Goal: Information Seeking & Learning: Learn about a topic

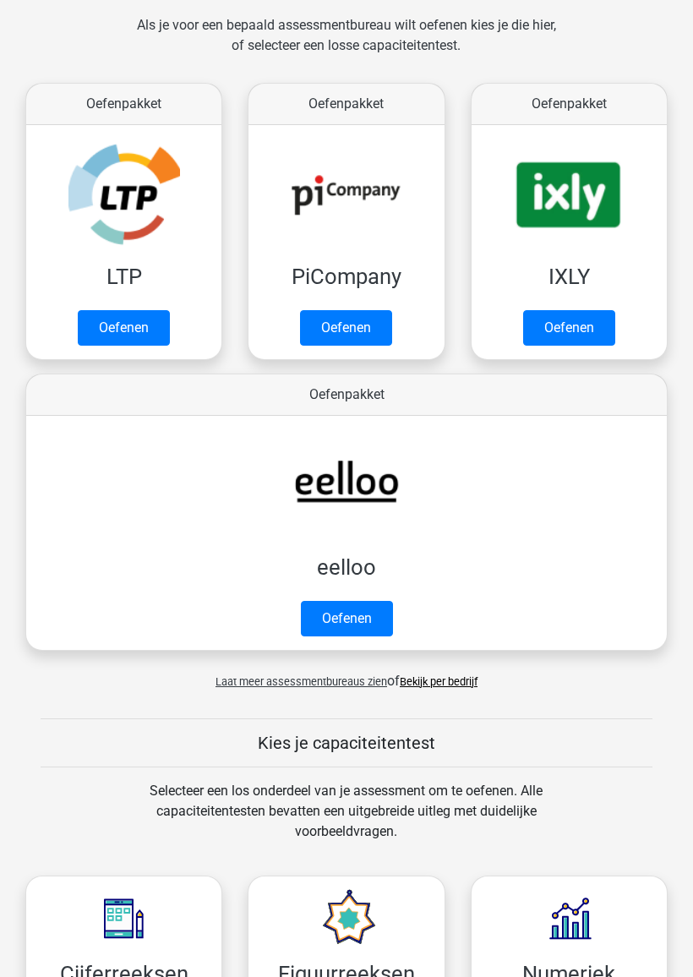
scroll to position [256, 0]
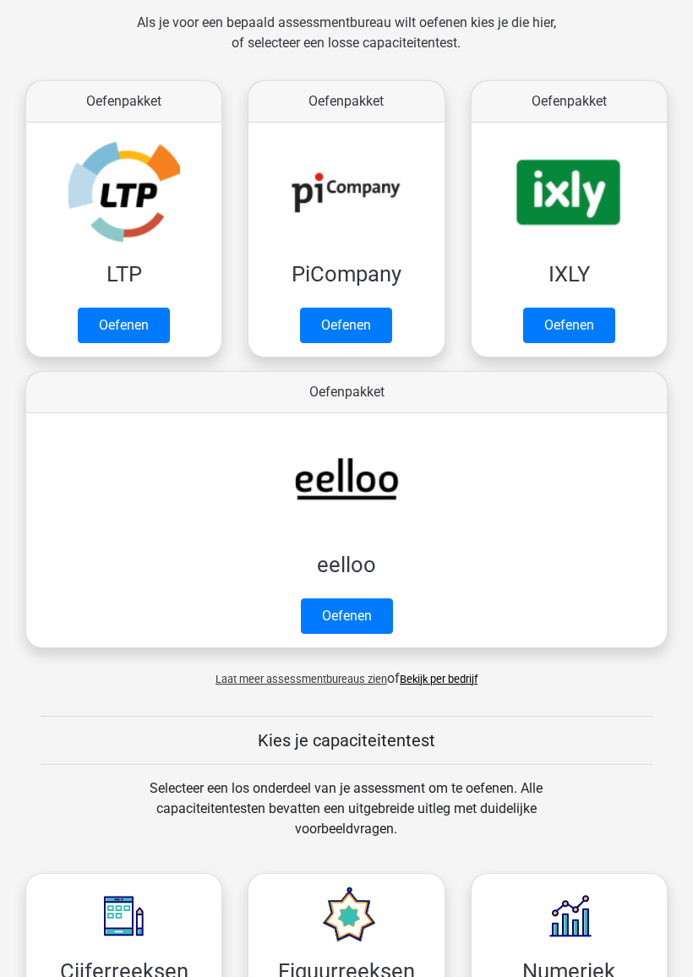
click at [107, 324] on link "Oefenen" at bounding box center [124, 325] width 92 height 35
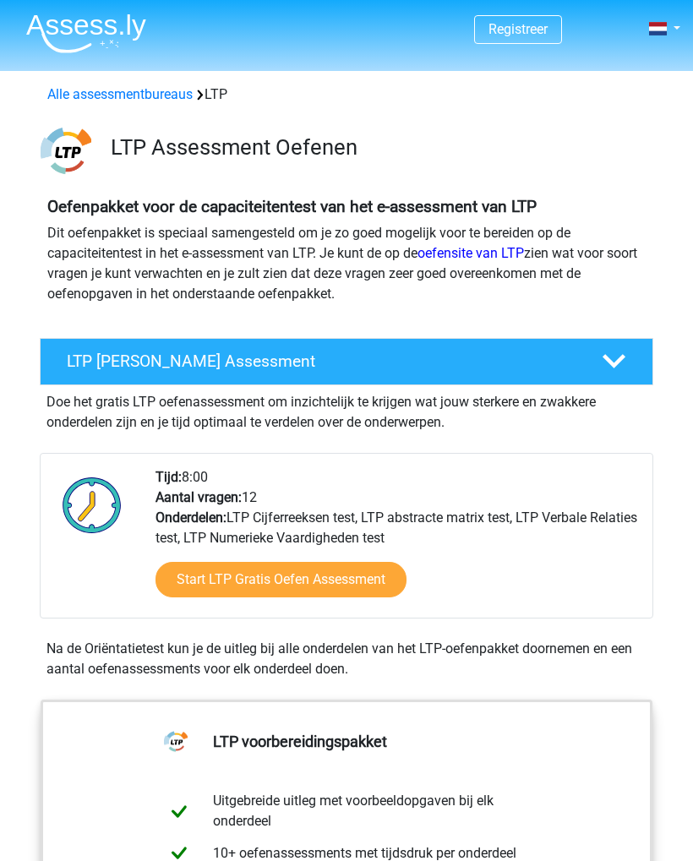
click at [359, 587] on link "Start LTP Gratis Oefen Assessment" at bounding box center [280, 579] width 251 height 35
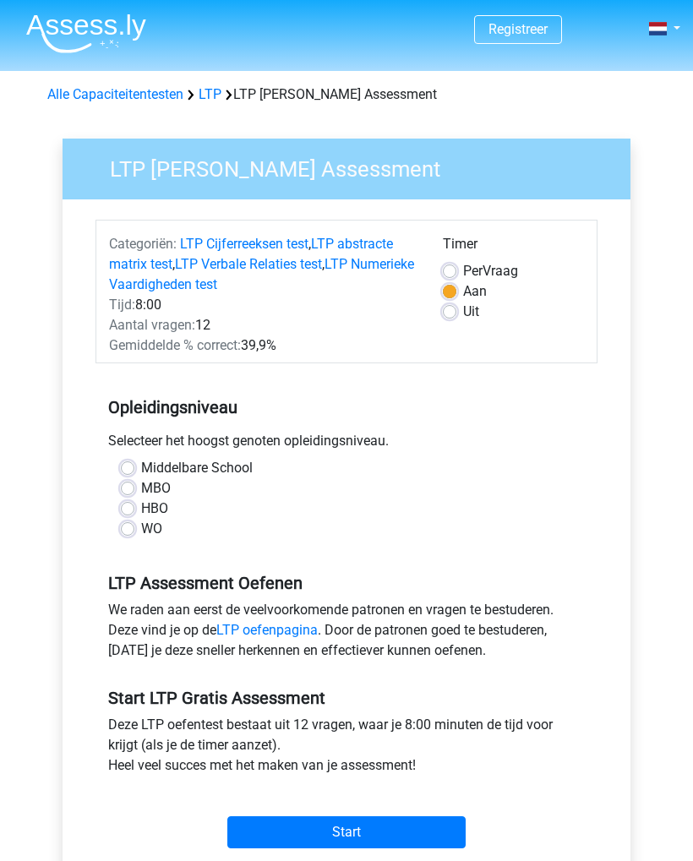
click at [141, 482] on label "MBO" at bounding box center [156, 488] width 30 height 20
click at [125, 482] on input "MBO" at bounding box center [128, 486] width 14 height 17
radio input "true"
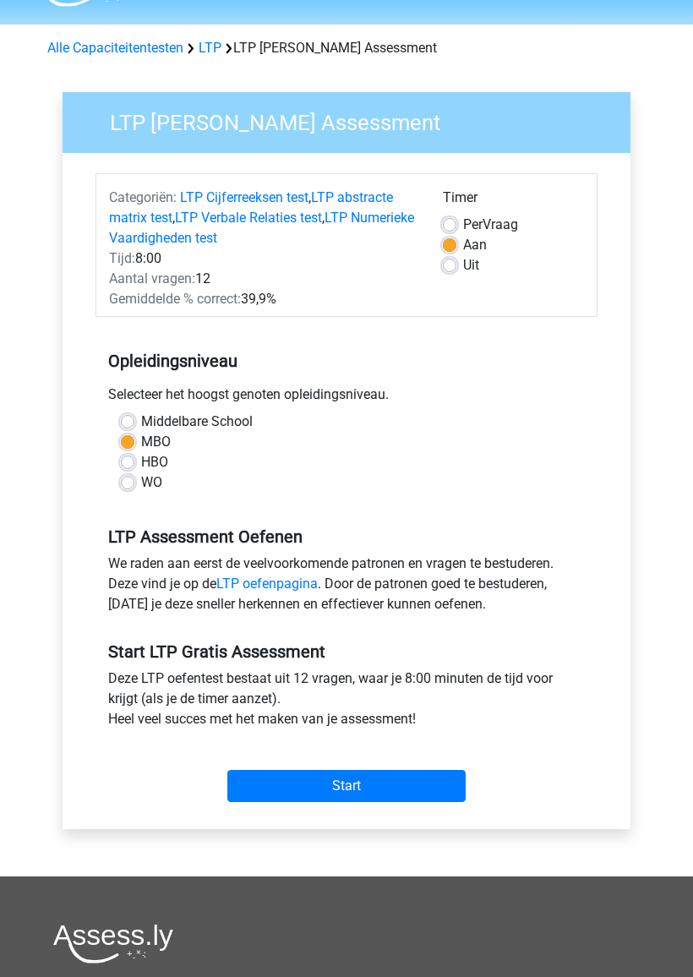
scroll to position [143, 0]
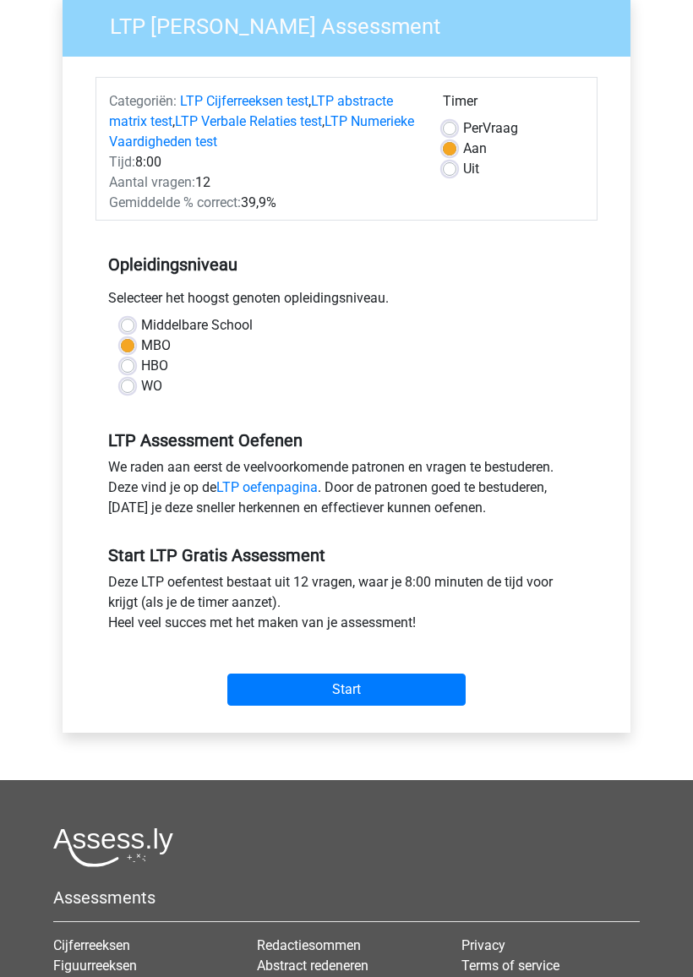
click at [382, 692] on input "Start" at bounding box center [346, 689] width 238 height 32
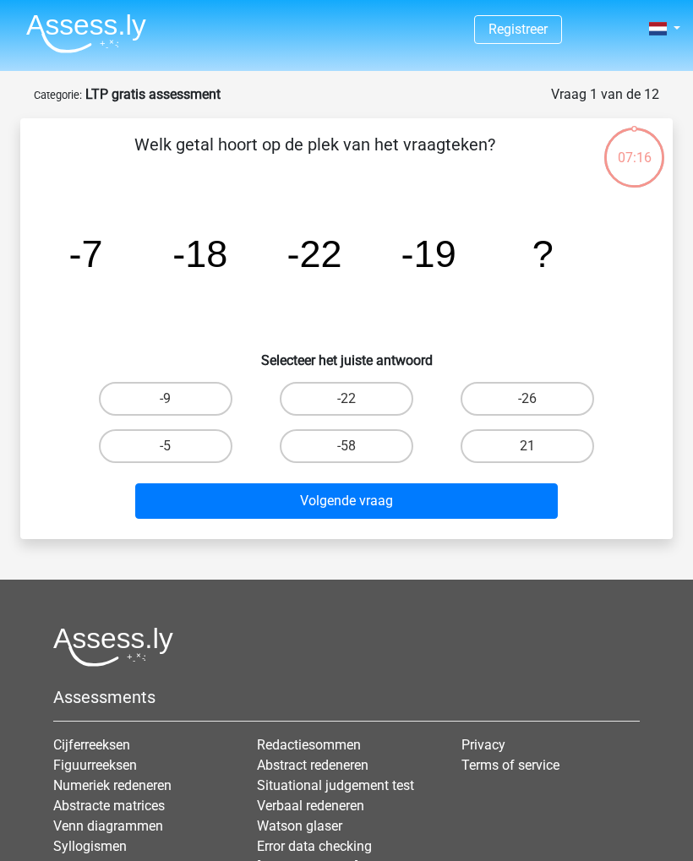
click at [163, 439] on label "-5" at bounding box center [165, 446] width 133 height 34
click at [166, 446] on input "-5" at bounding box center [171, 451] width 11 height 11
radio input "true"
click at [414, 498] on button "Volgende vraag" at bounding box center [346, 500] width 423 height 35
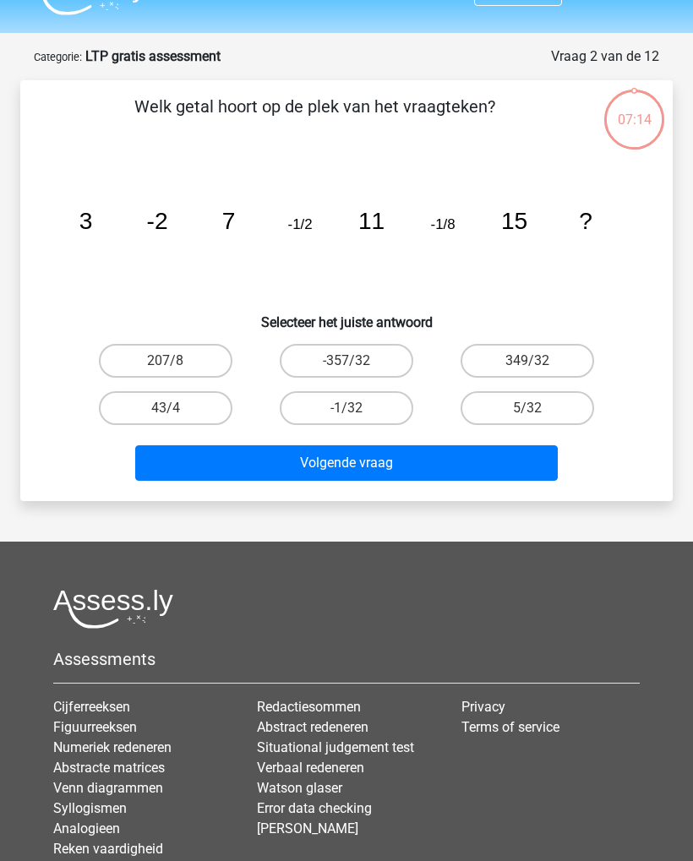
scroll to position [84, 0]
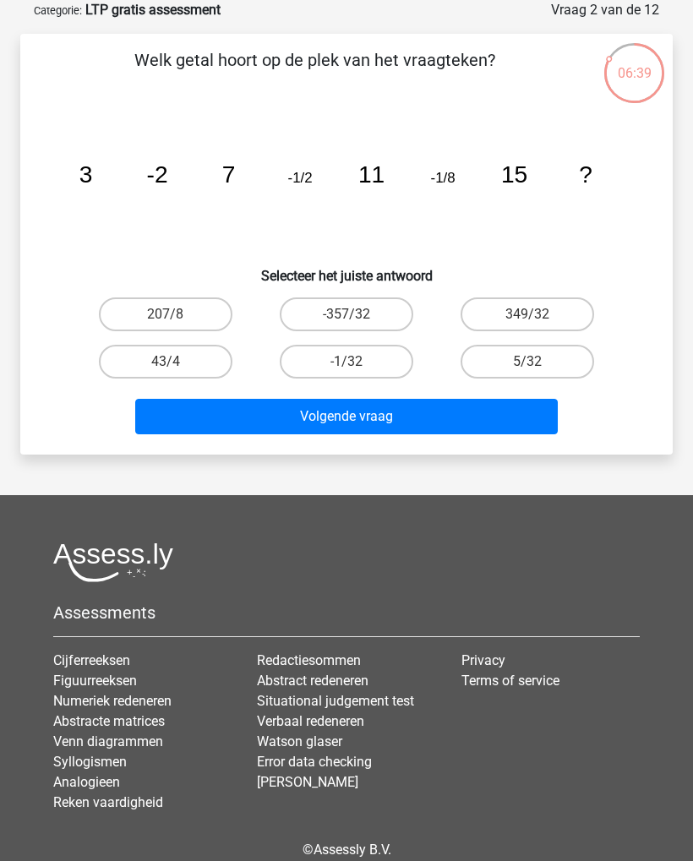
click at [377, 362] on label "-1/32" at bounding box center [346, 362] width 133 height 34
click at [357, 362] on input "-1/32" at bounding box center [351, 367] width 11 height 11
radio input "true"
click at [435, 410] on button "Volgende vraag" at bounding box center [346, 416] width 423 height 35
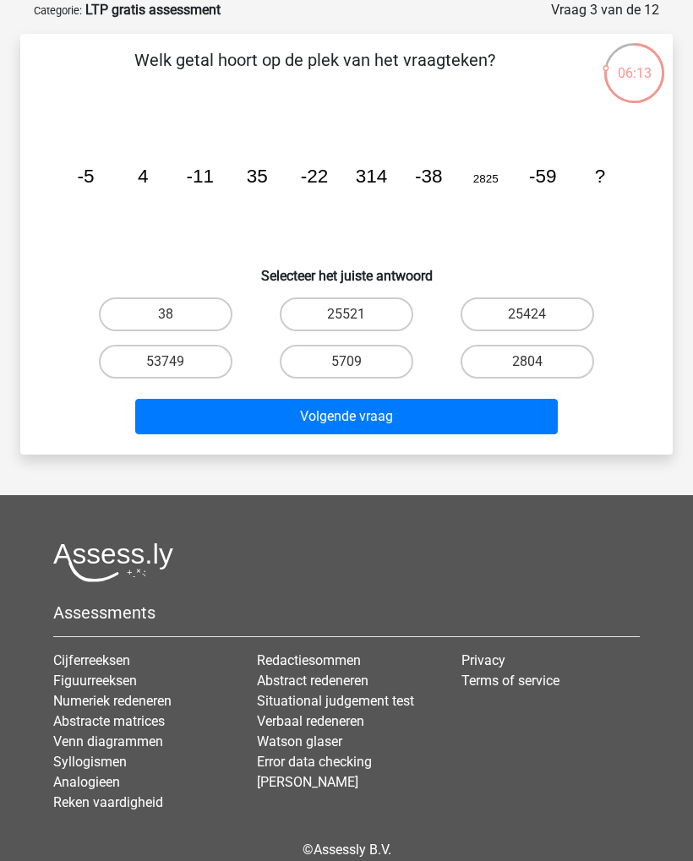
click at [161, 316] on label "38" at bounding box center [165, 314] width 133 height 34
click at [166, 316] on input "38" at bounding box center [171, 319] width 11 height 11
radio input "true"
click at [427, 419] on button "Volgende vraag" at bounding box center [346, 416] width 423 height 35
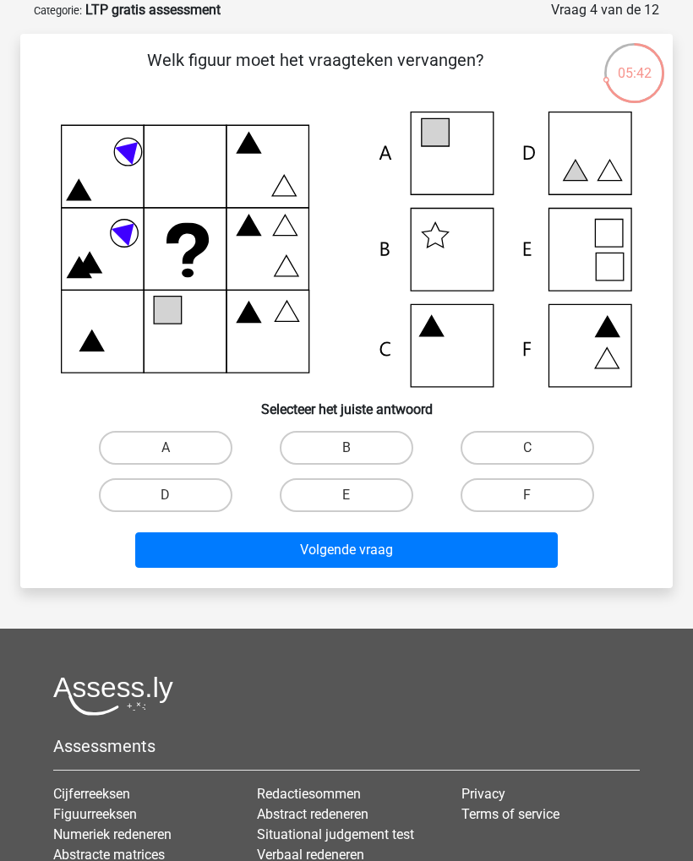
click at [610, 254] on icon at bounding box center [610, 267] width 28 height 28
click at [369, 491] on label "E" at bounding box center [346, 495] width 133 height 34
click at [357, 495] on input "E" at bounding box center [351, 500] width 11 height 11
radio input "true"
click at [417, 548] on button "Volgende vraag" at bounding box center [346, 549] width 423 height 35
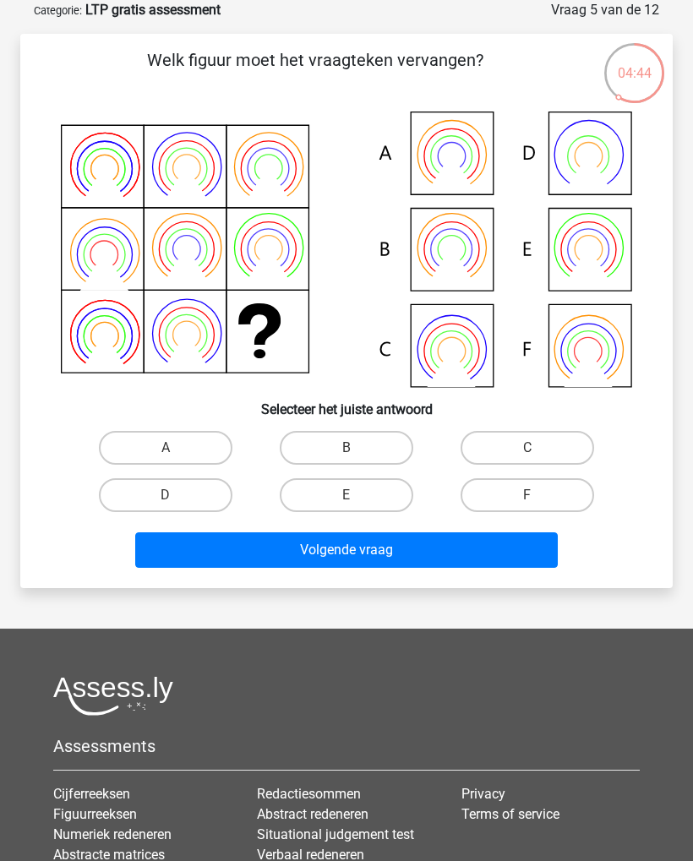
click at [362, 448] on label "B" at bounding box center [346, 448] width 133 height 34
click at [357, 448] on input "B" at bounding box center [351, 453] width 11 height 11
radio input "true"
click at [400, 553] on button "Volgende vraag" at bounding box center [346, 549] width 423 height 35
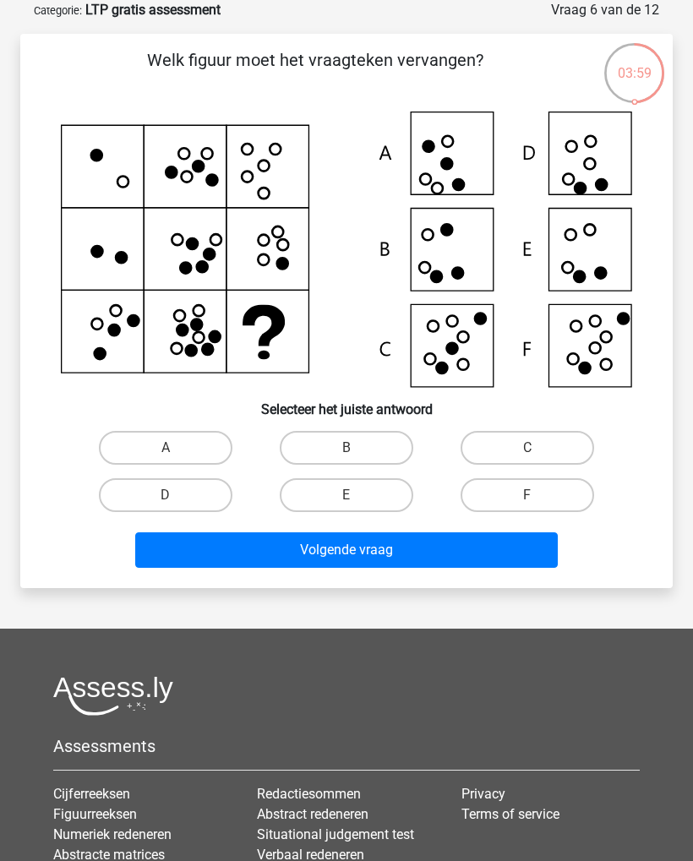
click at [602, 340] on icon at bounding box center [606, 336] width 11 height 11
click at [538, 497] on input "F" at bounding box center [532, 500] width 11 height 11
radio input "true"
click at [460, 548] on button "Volgende vraag" at bounding box center [346, 549] width 423 height 35
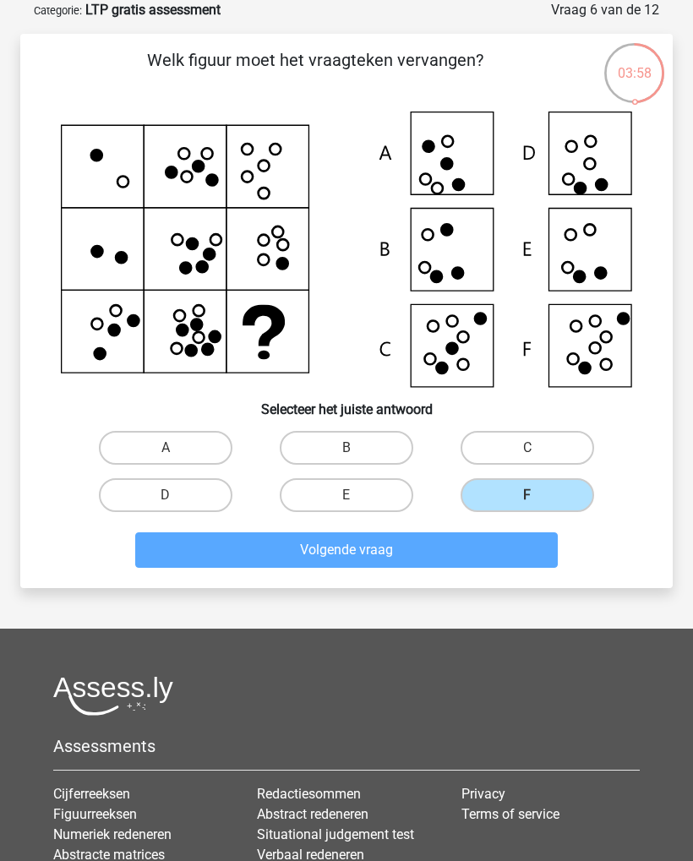
scroll to position [69, 0]
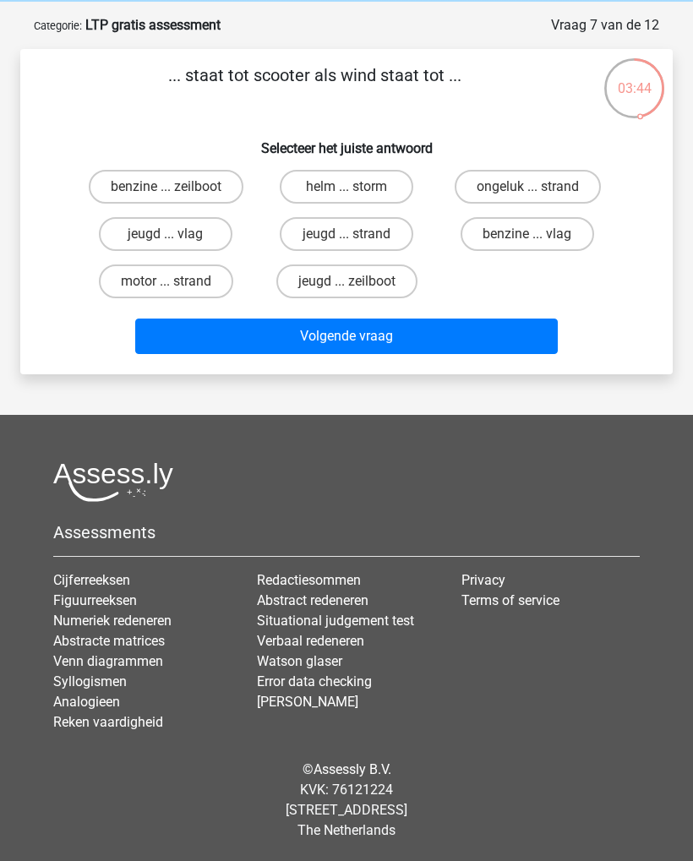
click at [371, 186] on label "helm ... storm" at bounding box center [346, 187] width 133 height 34
click at [357, 187] on input "helm ... storm" at bounding box center [351, 192] width 11 height 11
radio input "true"
click at [399, 334] on button "Volgende vraag" at bounding box center [346, 335] width 423 height 35
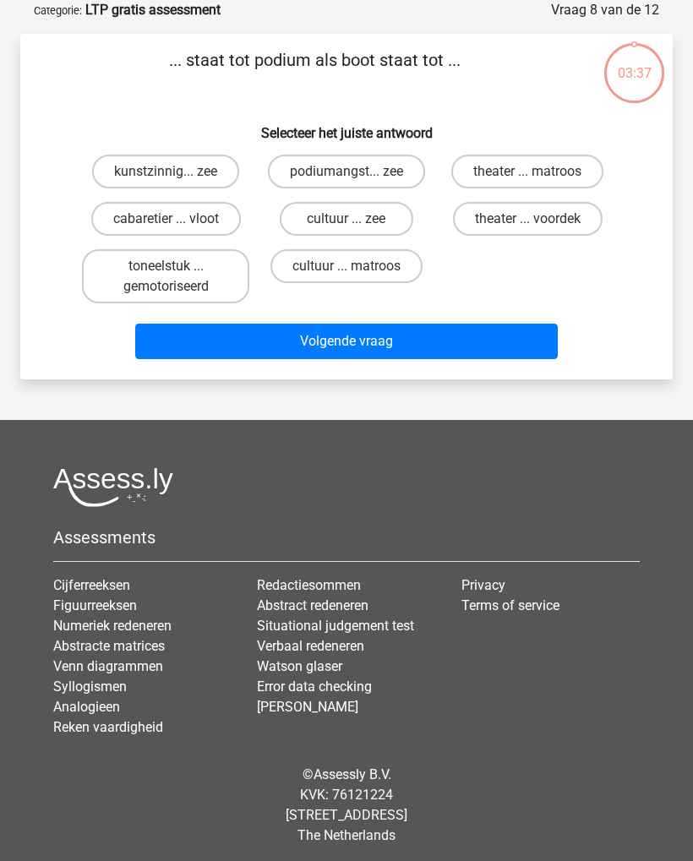
scroll to position [84, 0]
click at [563, 217] on label "theater ... voordek" at bounding box center [528, 219] width 150 height 34
click at [538, 219] on input "theater ... voordek" at bounding box center [532, 224] width 11 height 11
radio input "true"
click at [458, 336] on button "Volgende vraag" at bounding box center [346, 341] width 423 height 35
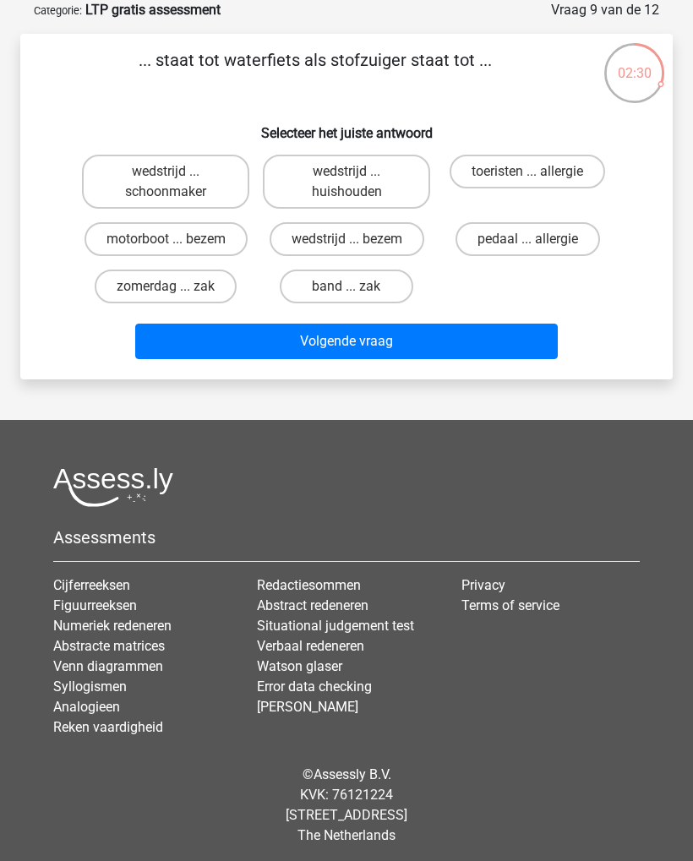
click at [151, 237] on label "motorboot ... bezem" at bounding box center [165, 239] width 163 height 34
click at [166, 239] on input "motorboot ... bezem" at bounding box center [171, 244] width 11 height 11
radio input "true"
click at [417, 359] on button "Volgende vraag" at bounding box center [346, 341] width 423 height 35
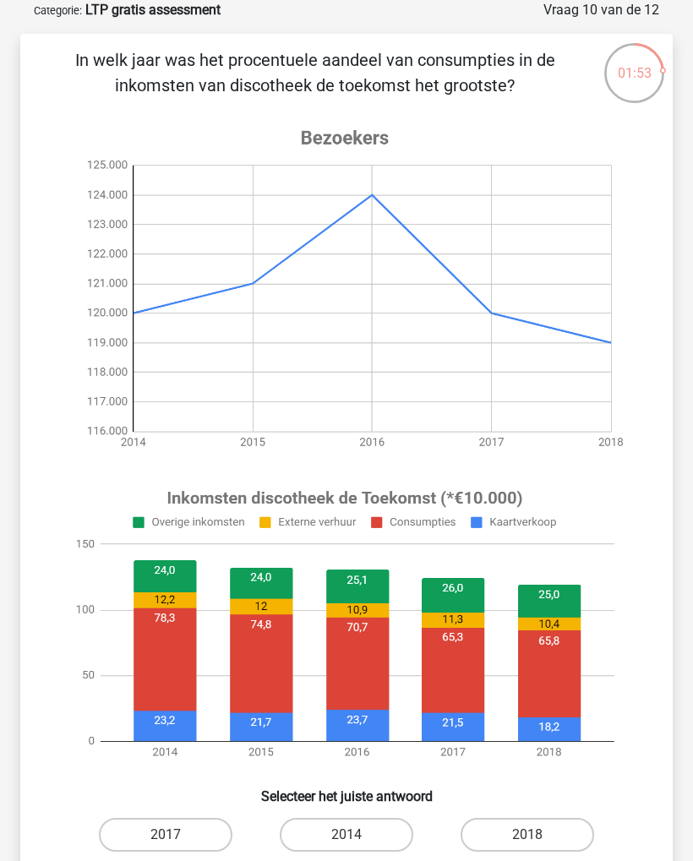
click at [361, 836] on label "2014" at bounding box center [346, 835] width 133 height 34
click at [357, 836] on input "2014" at bounding box center [351, 840] width 11 height 11
radio input "true"
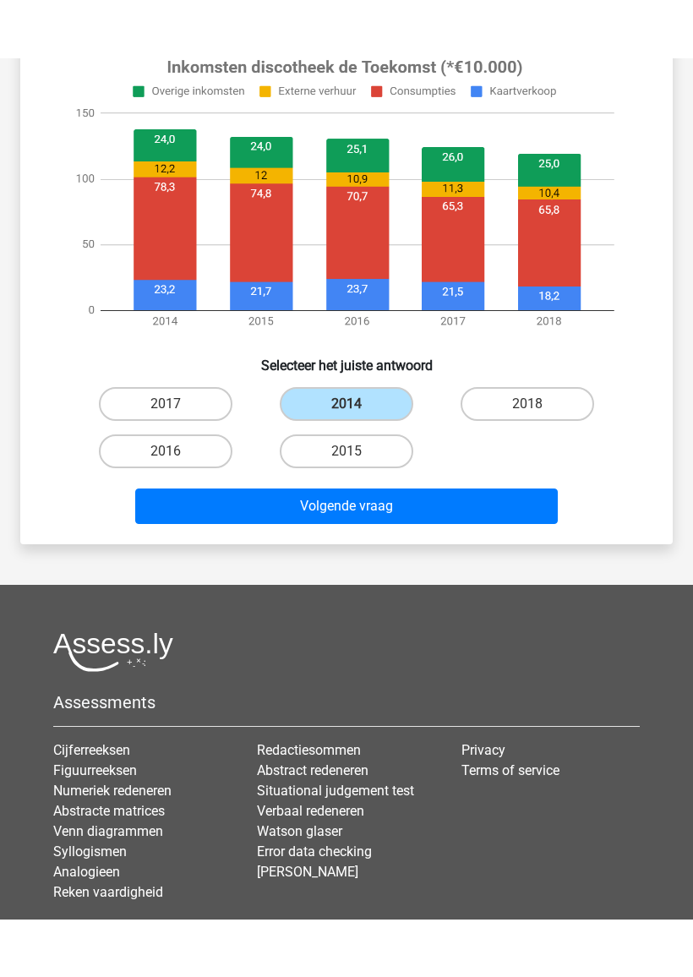
scroll to position [569, 0]
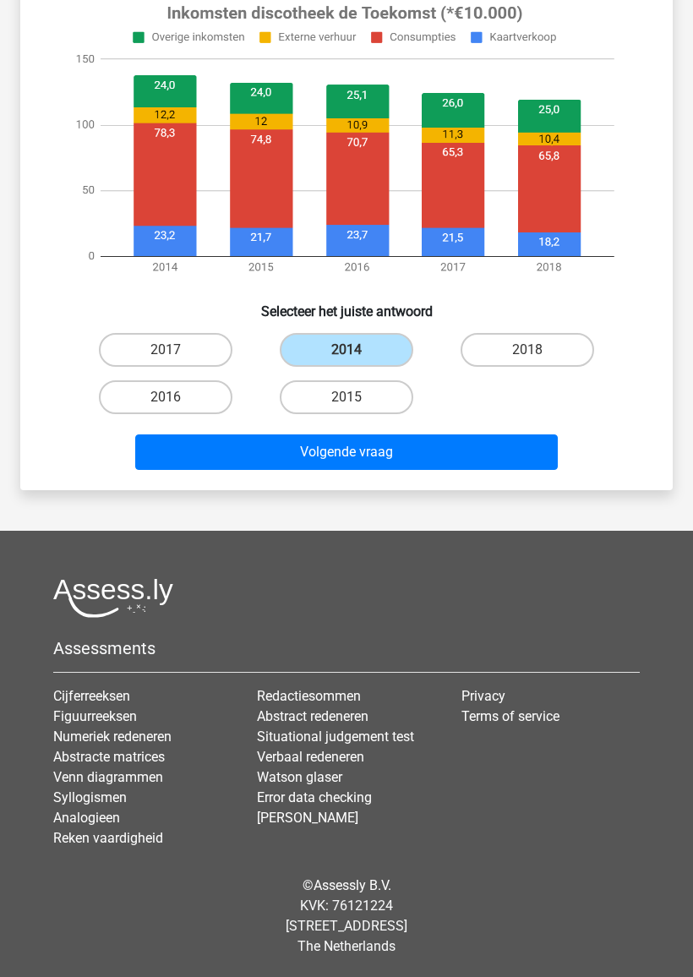
click at [515, 446] on button "Volgende vraag" at bounding box center [346, 451] width 423 height 35
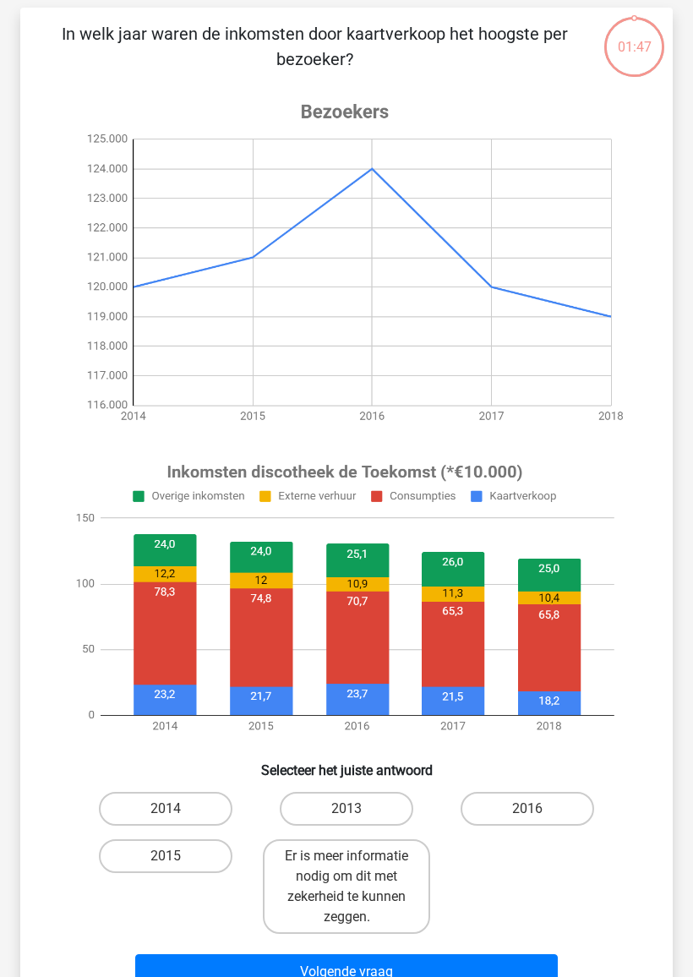
scroll to position [84, 0]
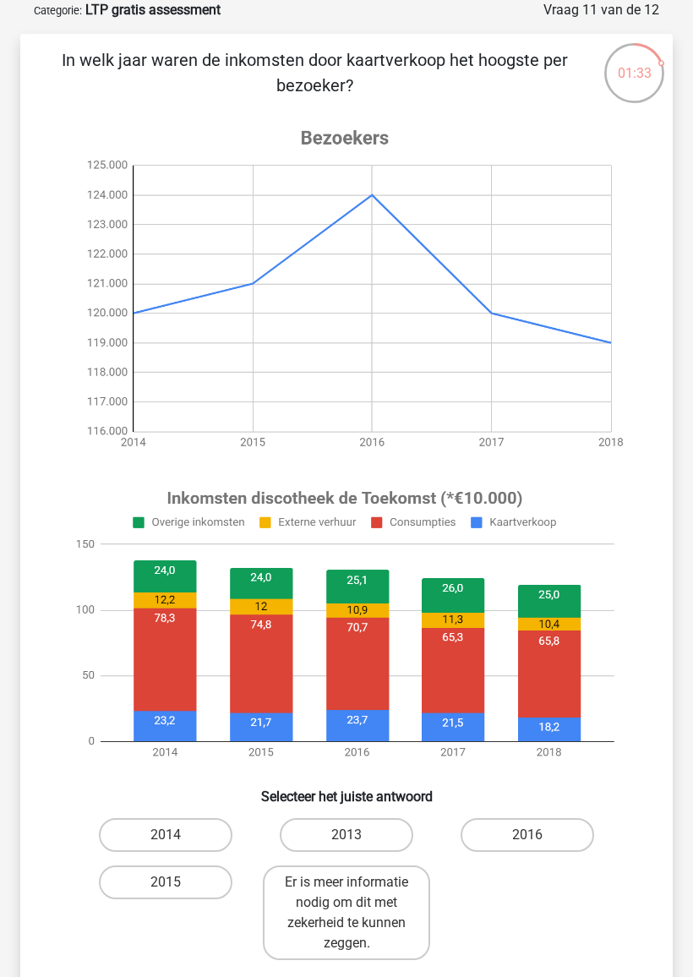
click at [546, 836] on label "2016" at bounding box center [526, 835] width 133 height 34
click at [538, 836] on input "2016" at bounding box center [532, 840] width 11 height 11
radio input "true"
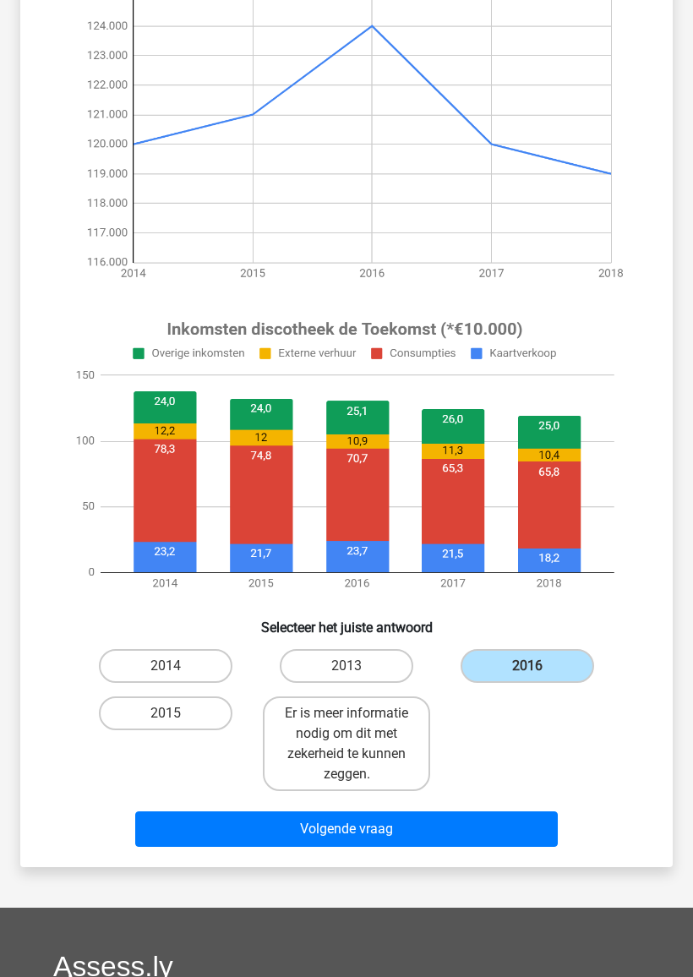
scroll to position [253, 0]
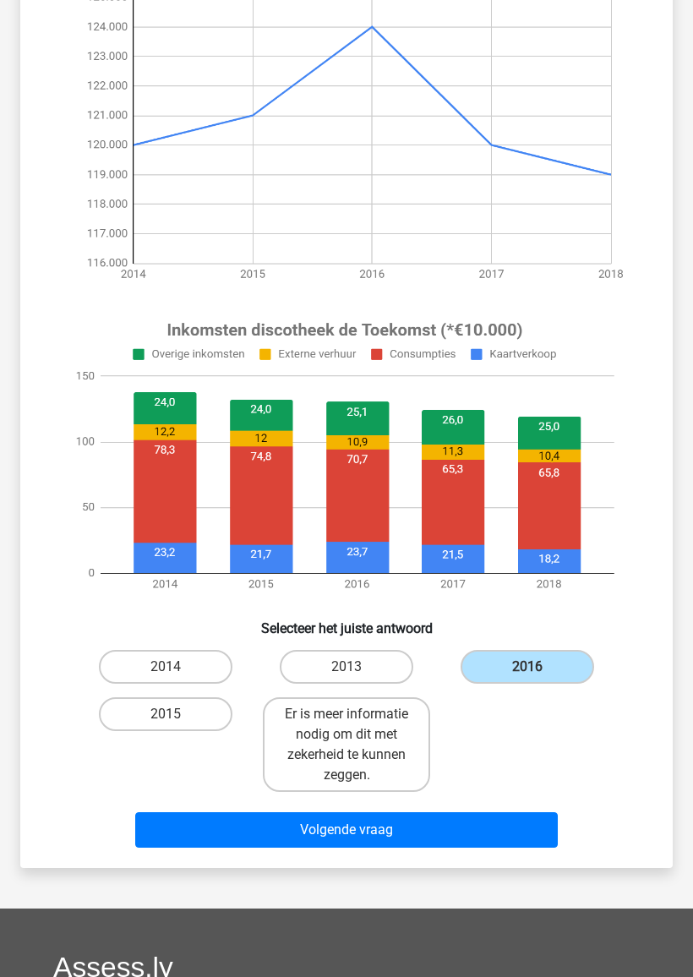
click at [426, 819] on button "Volgende vraag" at bounding box center [346, 829] width 423 height 35
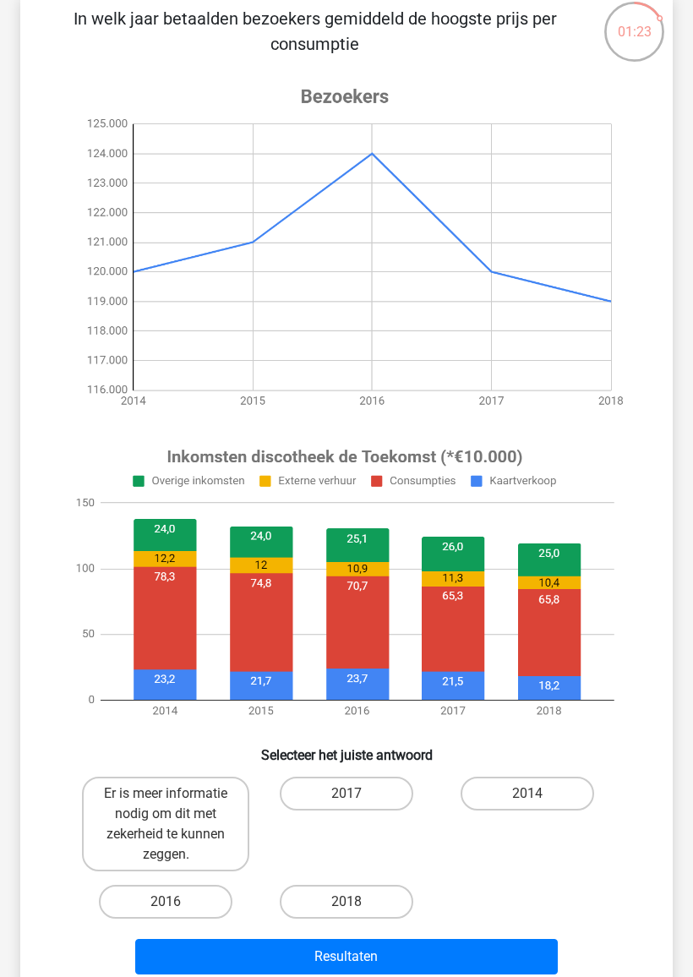
scroll to position [127, 0]
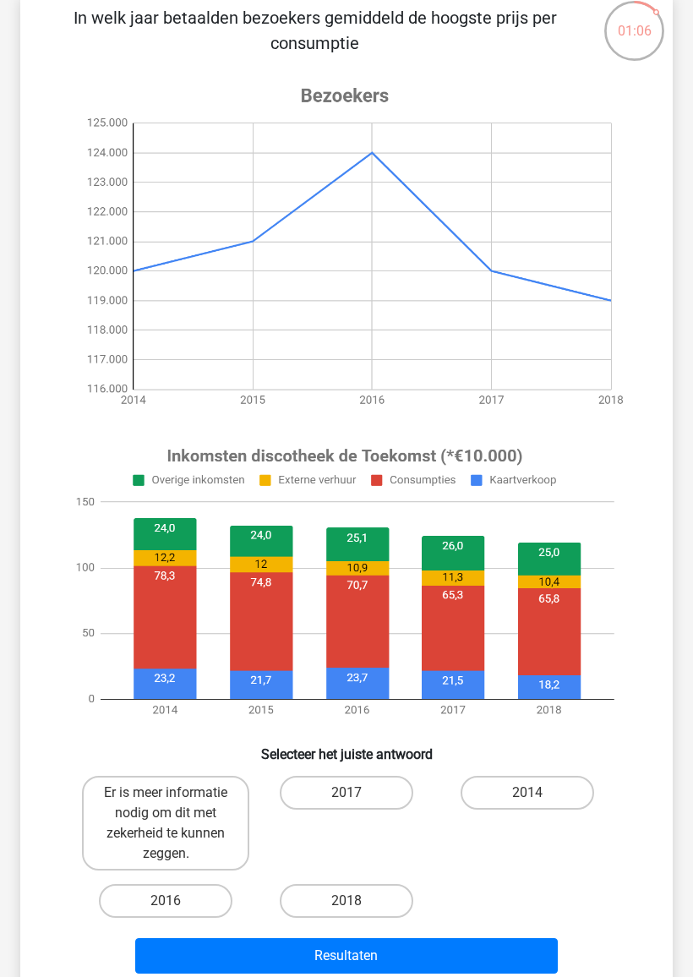
click at [184, 810] on label "Er is meer informatie nodig om dit met zekerheid te kunnen zeggen." at bounding box center [165, 823] width 167 height 95
click at [177, 803] on input "Er is meer informatie nodig om dit met zekerheid te kunnen zeggen." at bounding box center [171, 797] width 11 height 11
radio input "true"
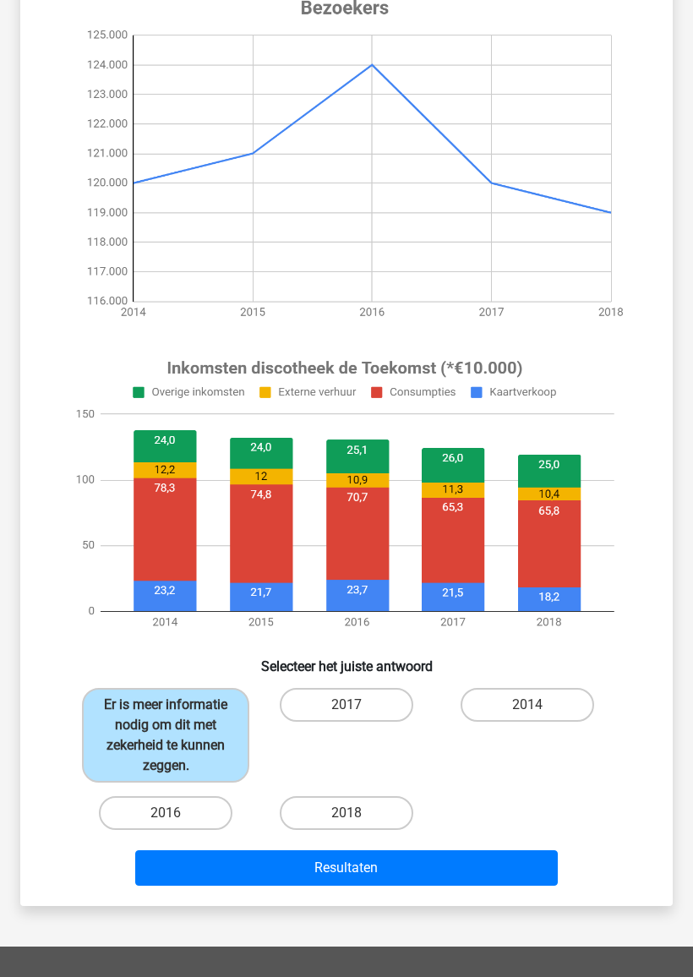
scroll to position [231, 0]
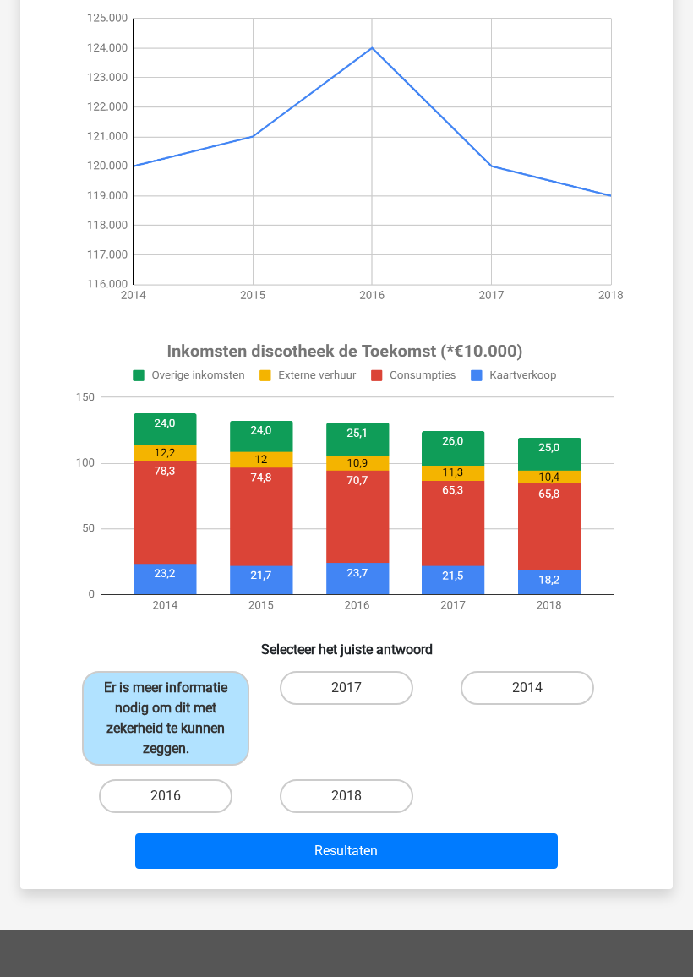
click at [412, 860] on button "Resultaten" at bounding box center [346, 850] width 423 height 35
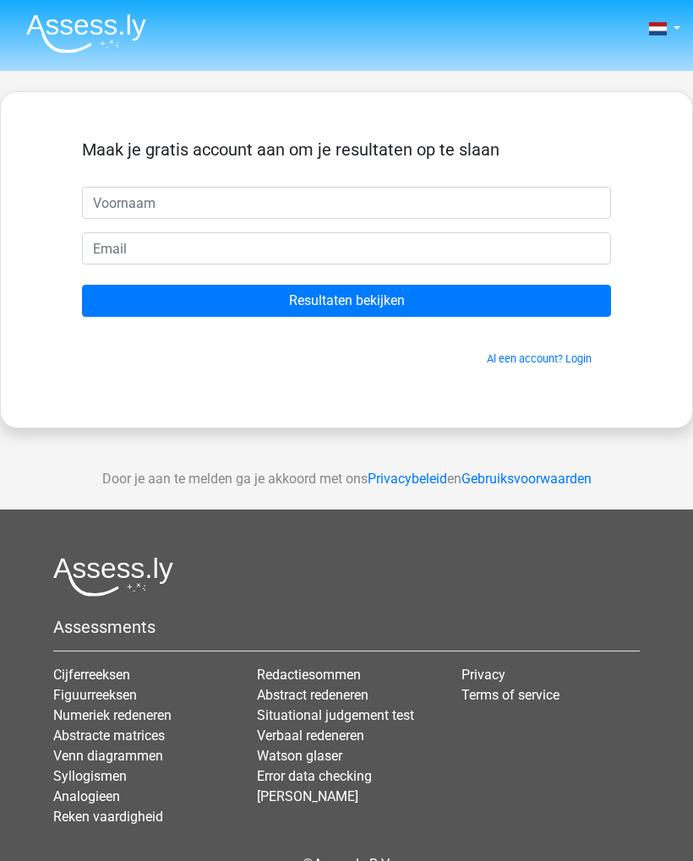
click at [129, 192] on input "text" at bounding box center [346, 203] width 529 height 32
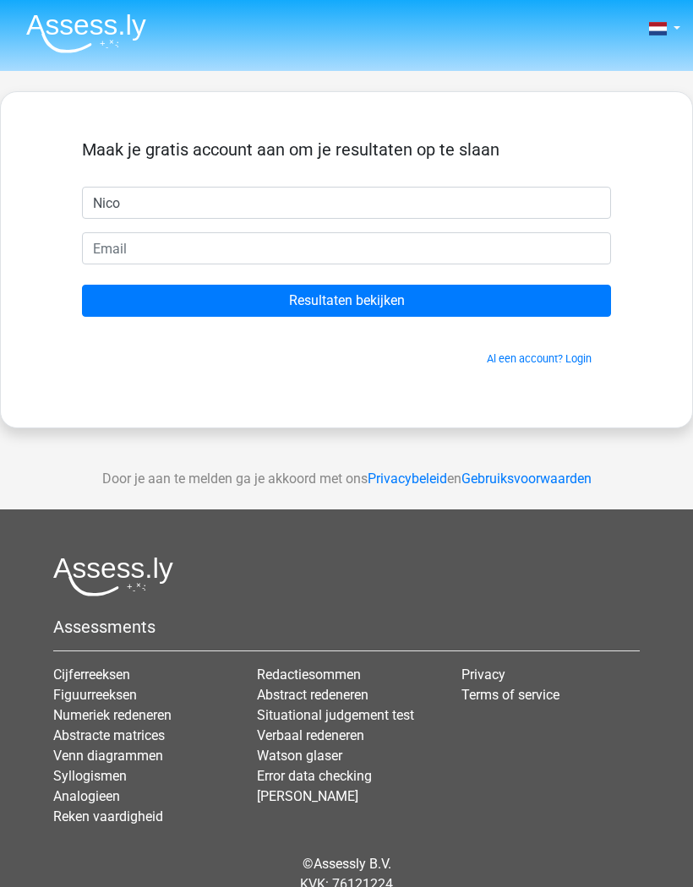
type input "Nico"
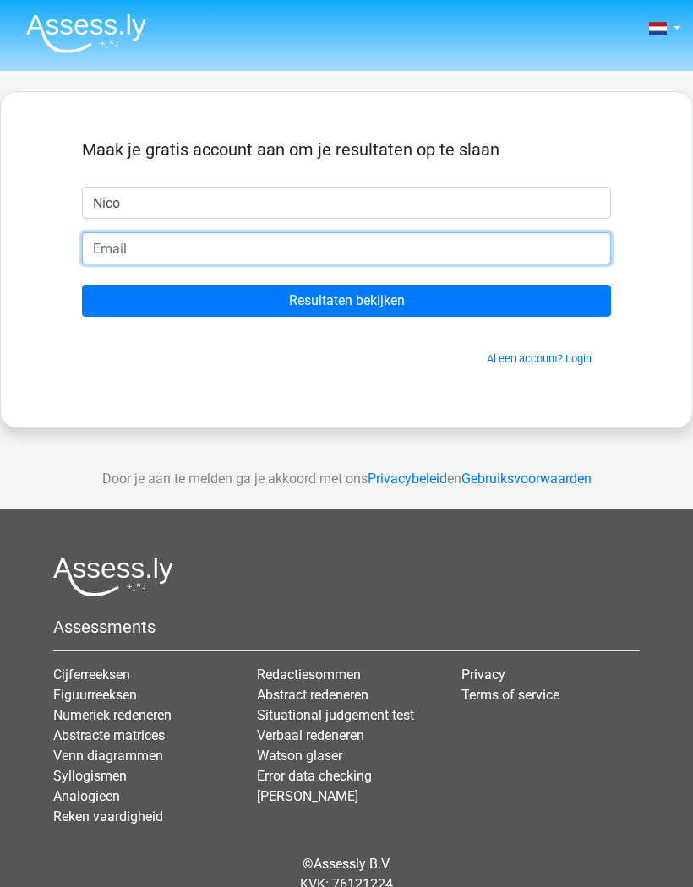
click at [131, 253] on input "email" at bounding box center [346, 248] width 529 height 32
type input "nicorenske@hotmail.com"
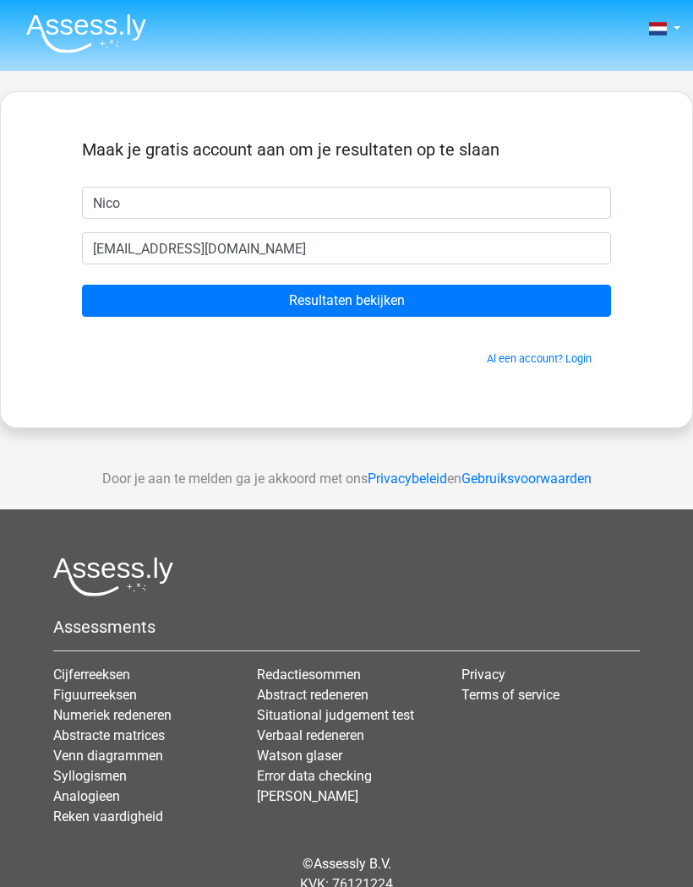
click at [416, 303] on input "Resultaten bekijken" at bounding box center [346, 301] width 529 height 32
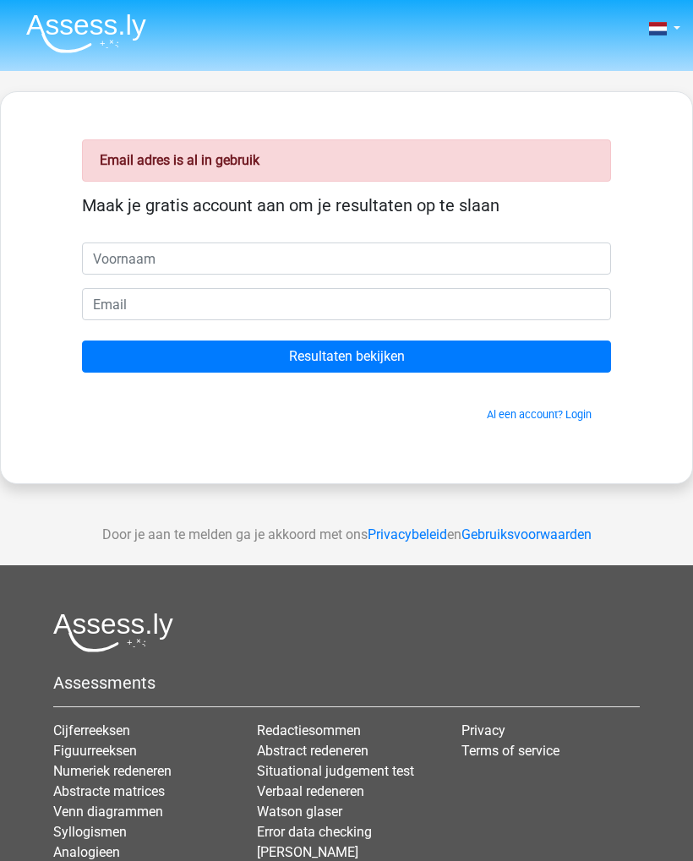
click at [528, 411] on link "Al een account? Login" at bounding box center [539, 414] width 105 height 13
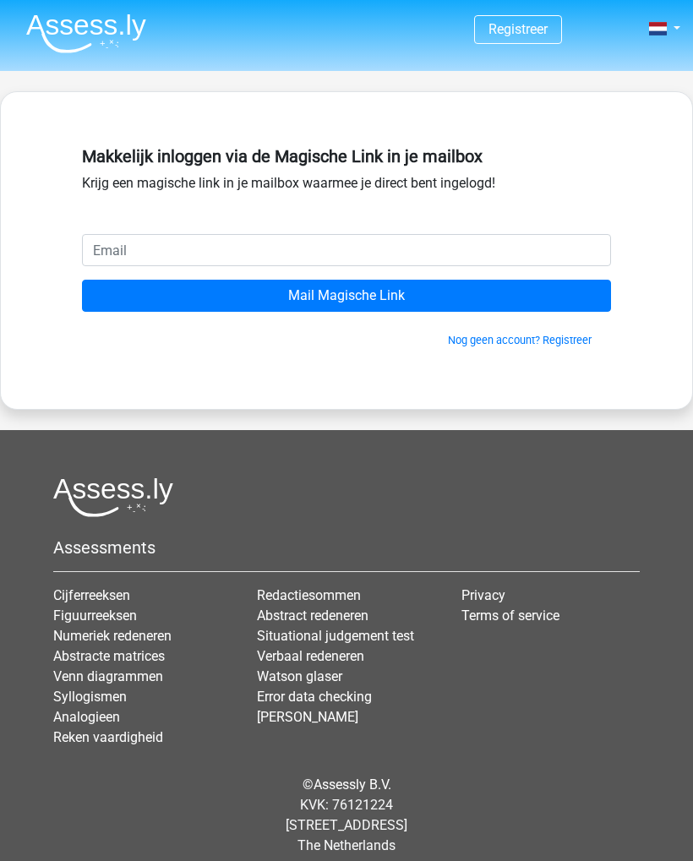
click at [149, 250] on input "email" at bounding box center [346, 250] width 529 height 32
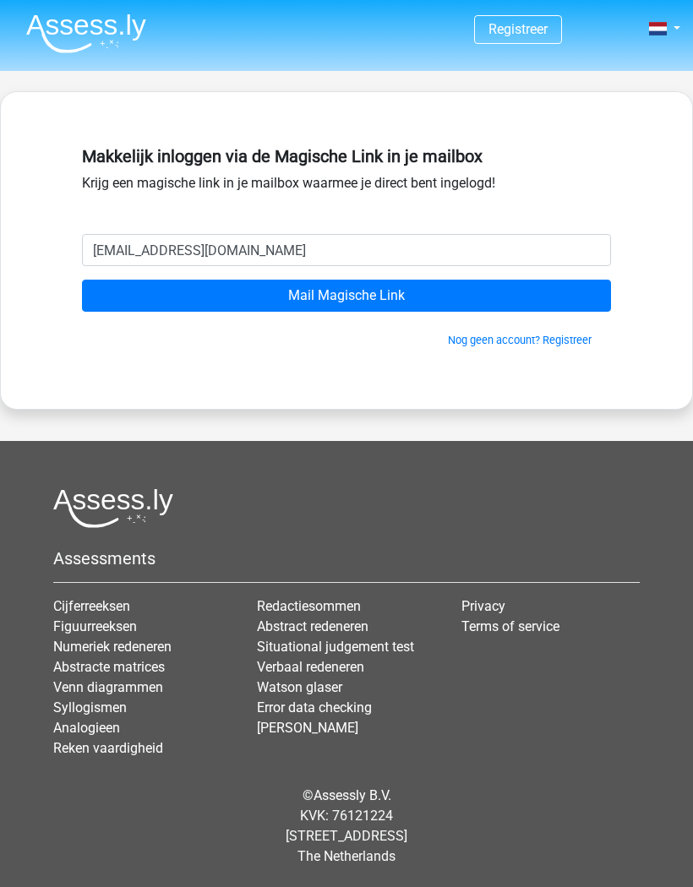
type input "[EMAIL_ADDRESS][DOMAIN_NAME]"
click at [403, 296] on input "Mail Magische Link" at bounding box center [346, 296] width 529 height 32
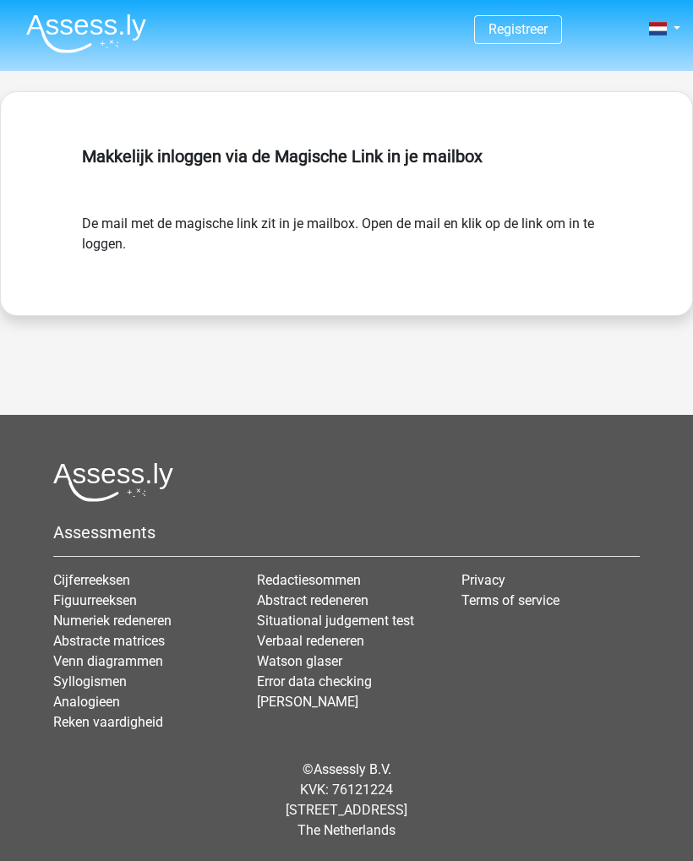
click at [130, 574] on link "Cijferreeksen" at bounding box center [91, 580] width 77 height 16
